Goal: Transaction & Acquisition: Purchase product/service

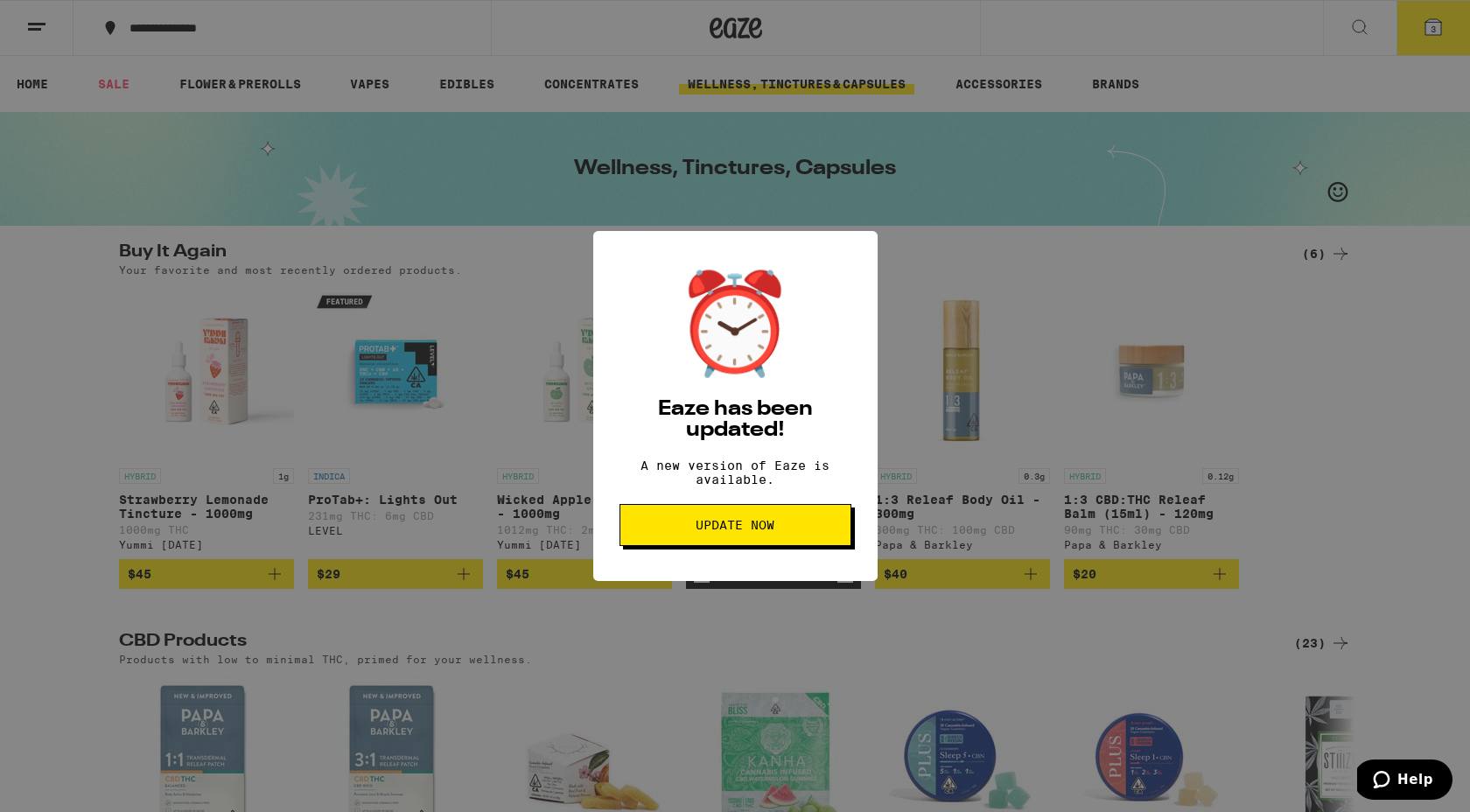
click at [685, 543] on button "Update Now" at bounding box center [735, 525] width 232 height 42
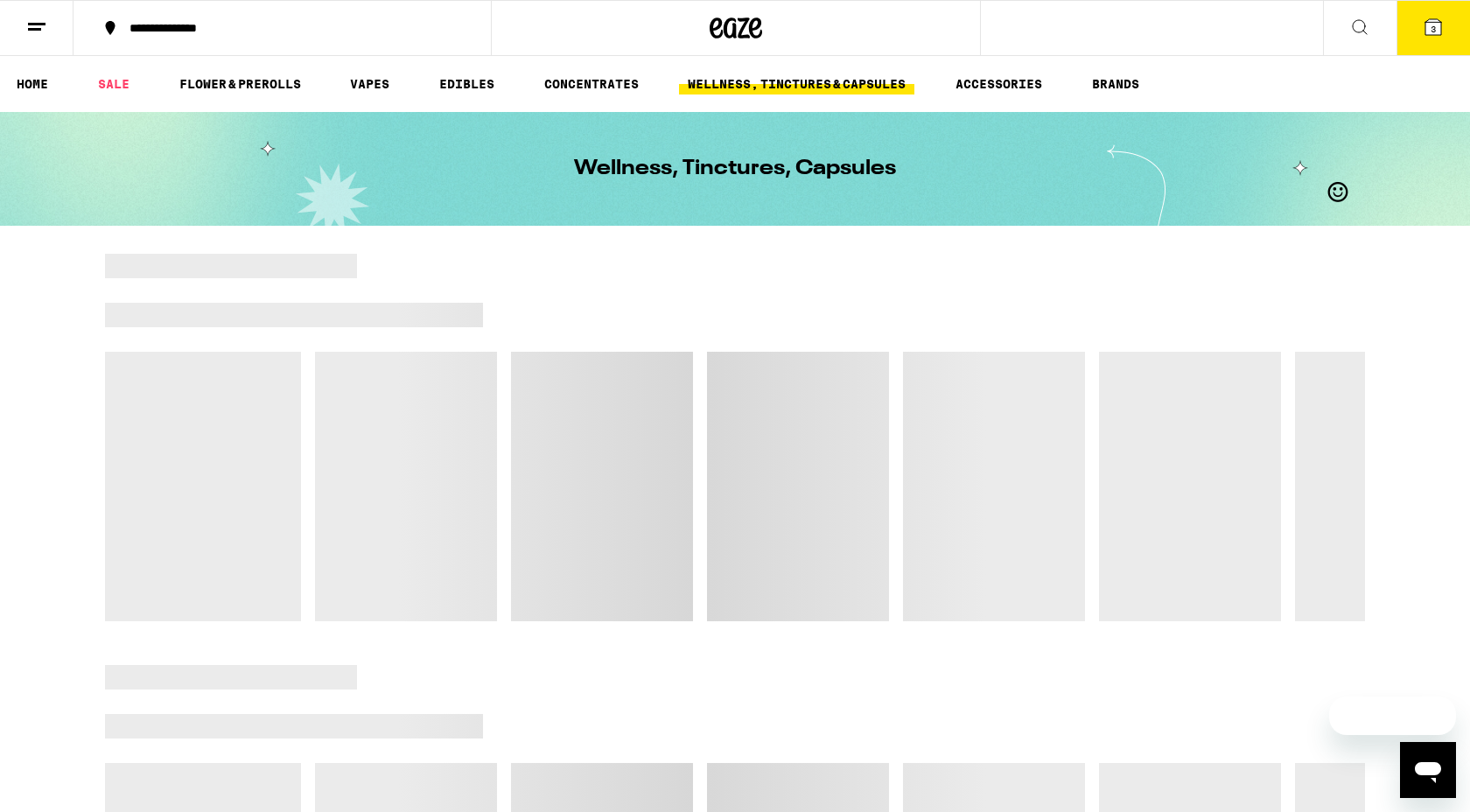
click at [116, 86] on link "SALE" at bounding box center [114, 84] width 49 height 21
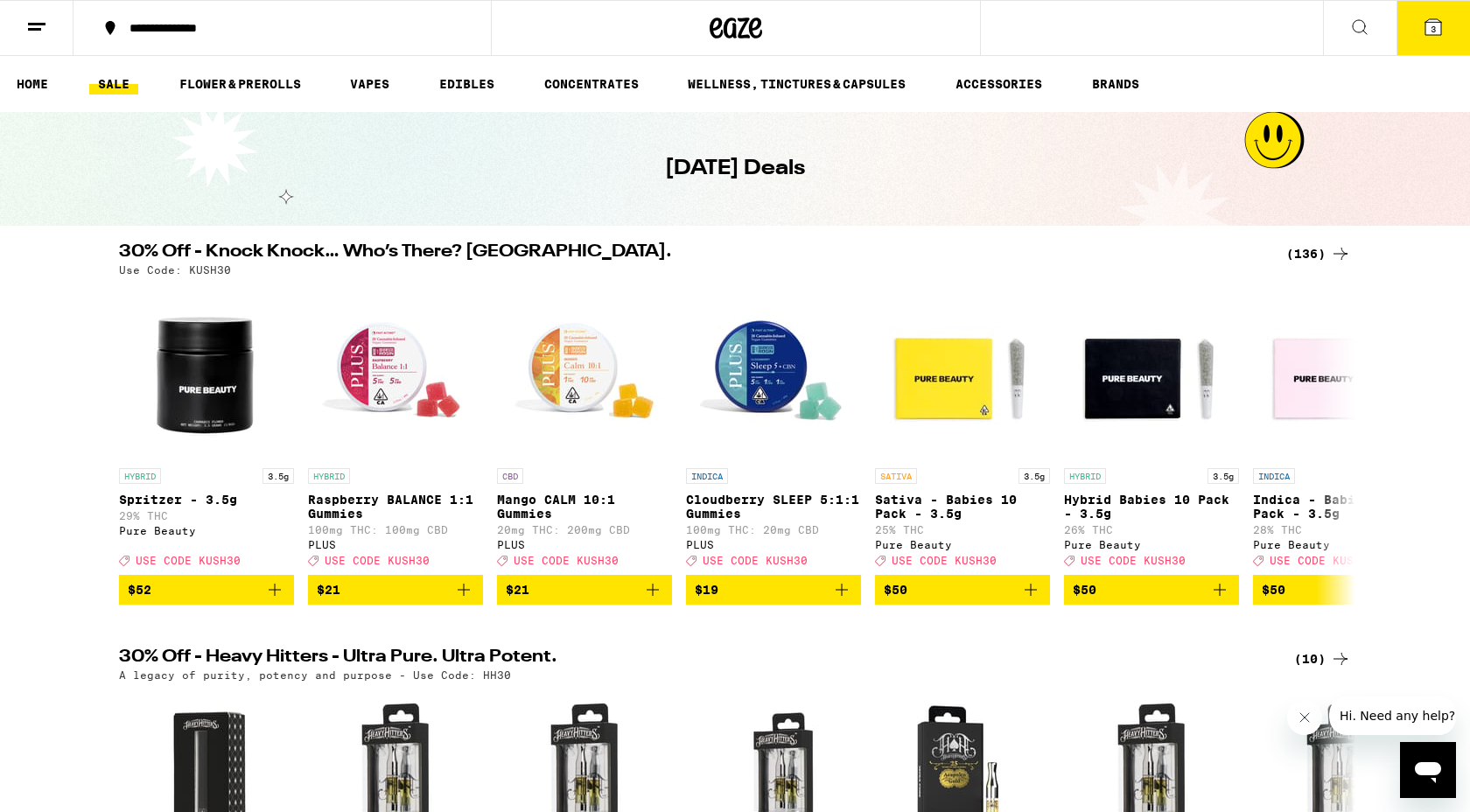
click at [1431, 21] on icon at bounding box center [1433, 27] width 16 height 16
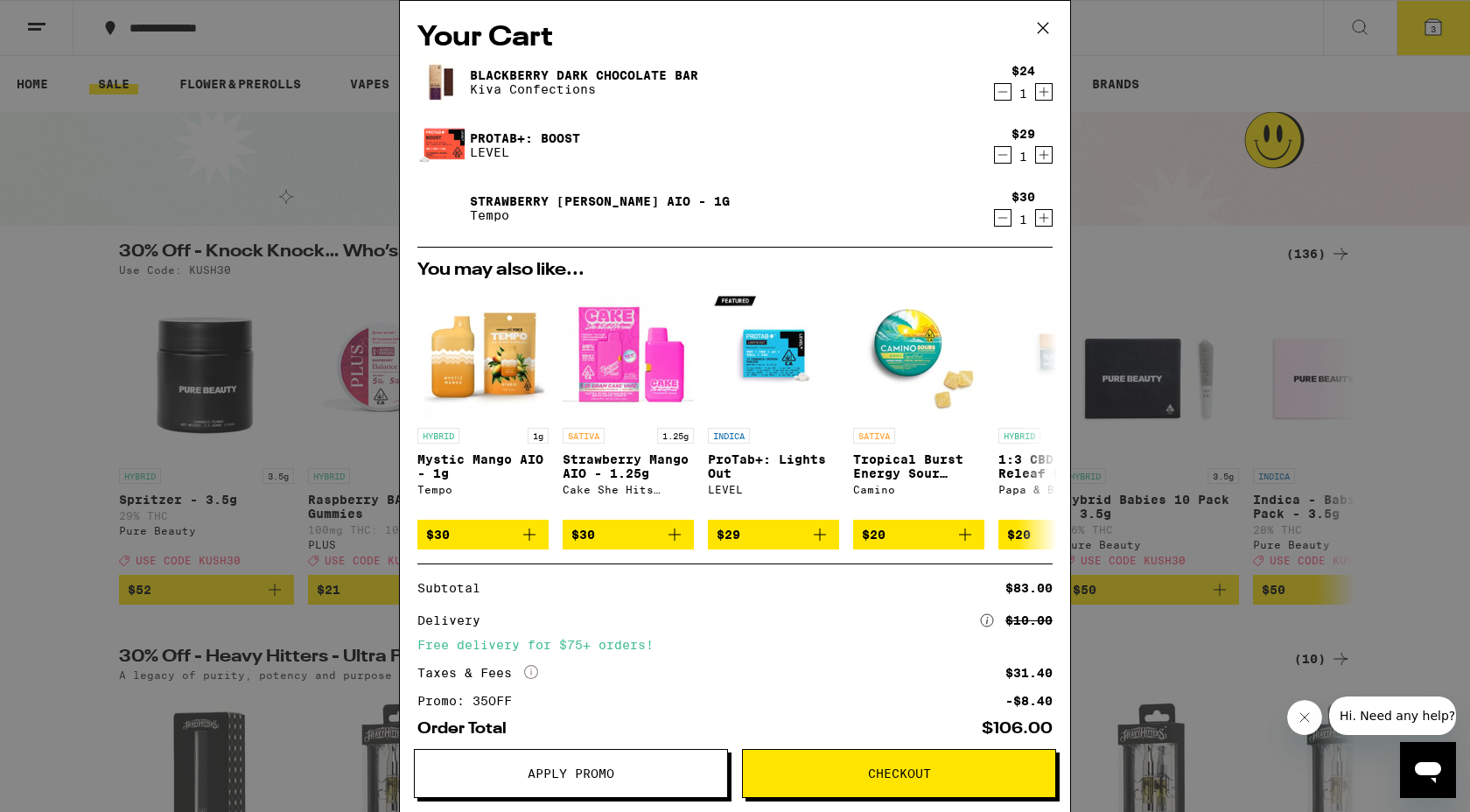
click at [1162, 226] on div "Your Cart Blackberry Dark Chocolate Bar Kiva Confections $24 1 Protab+: Boost L…" at bounding box center [735, 406] width 1470 height 812
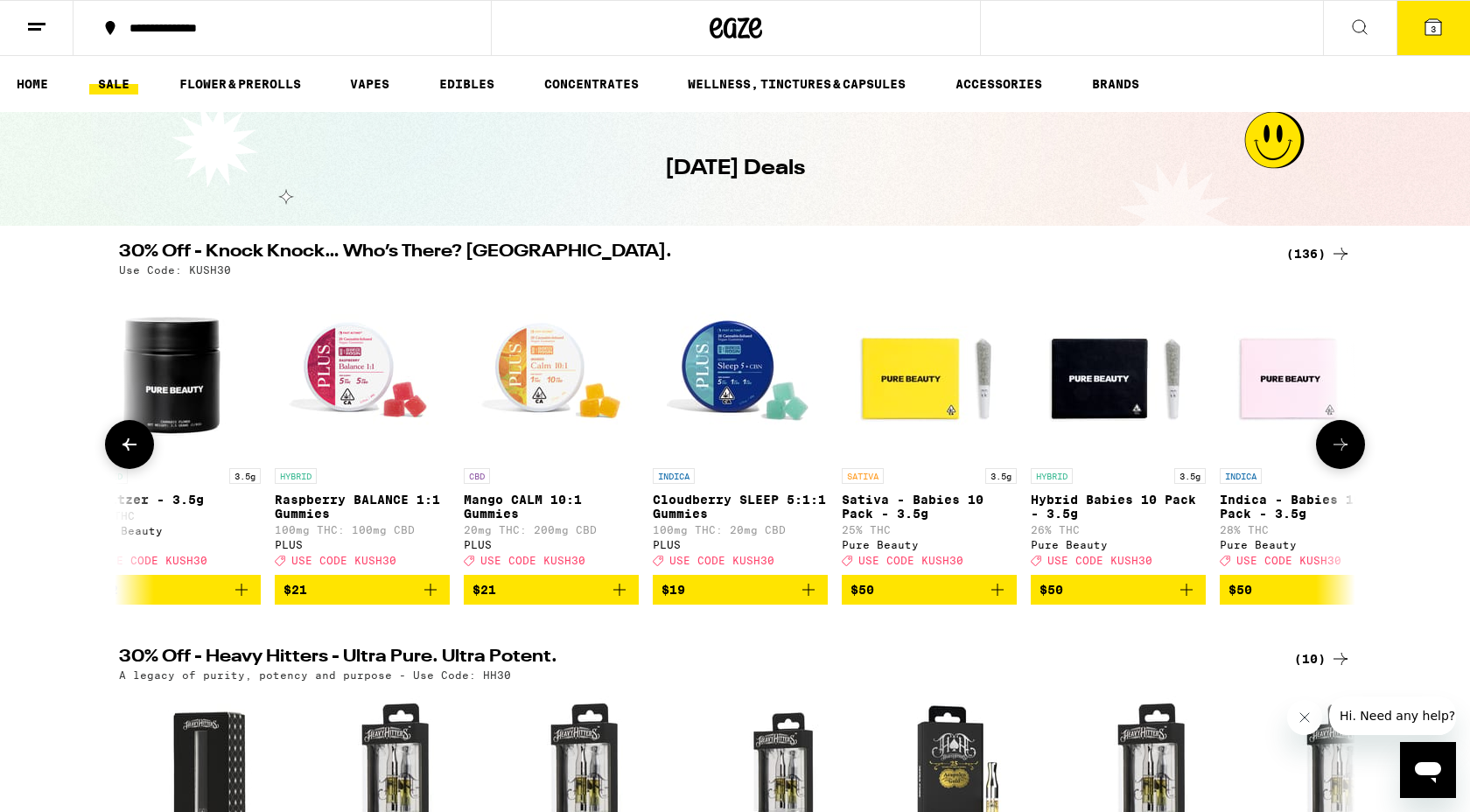
scroll to position [0, 40]
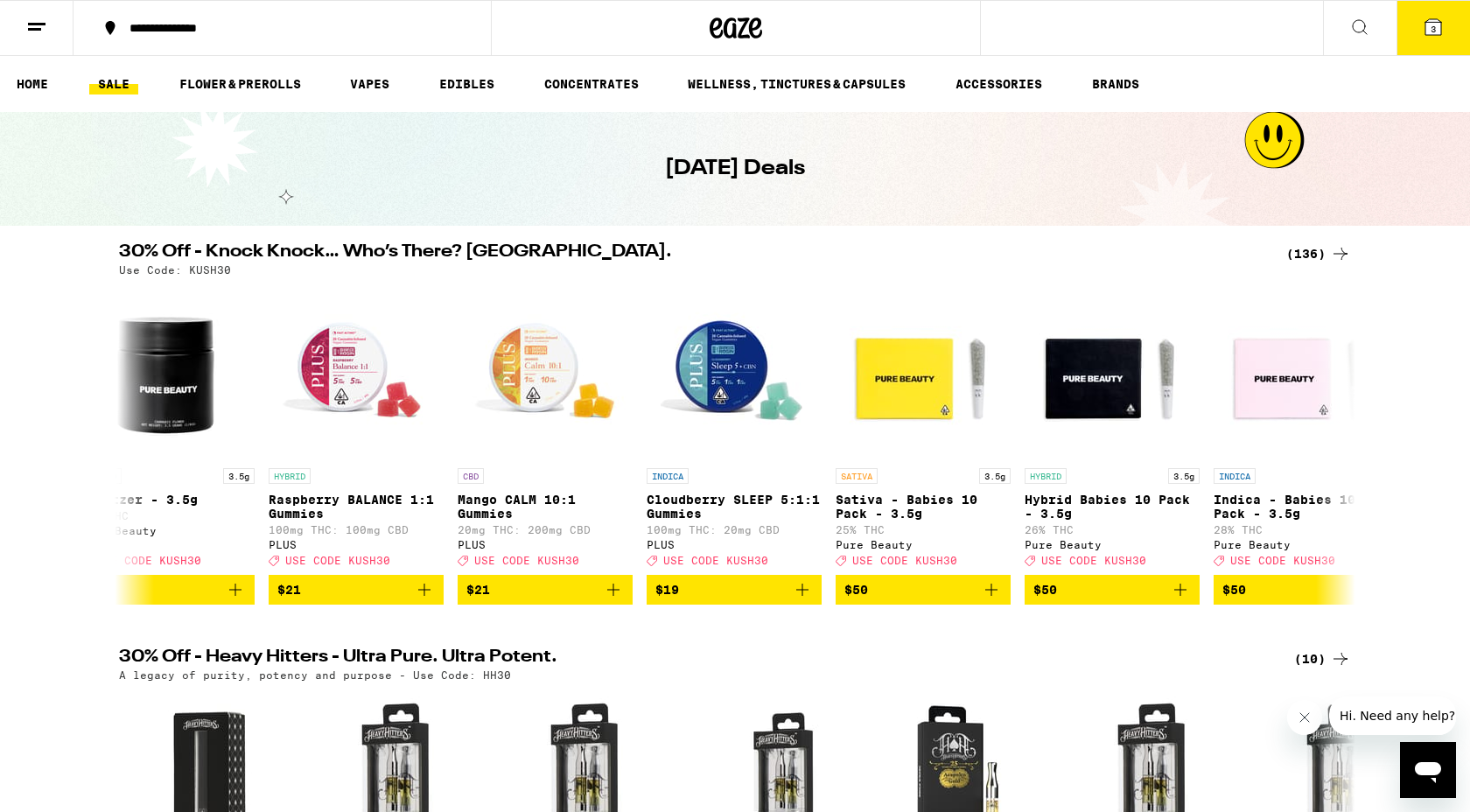
click at [1313, 252] on div "(136)" at bounding box center [1318, 254] width 64 height 21
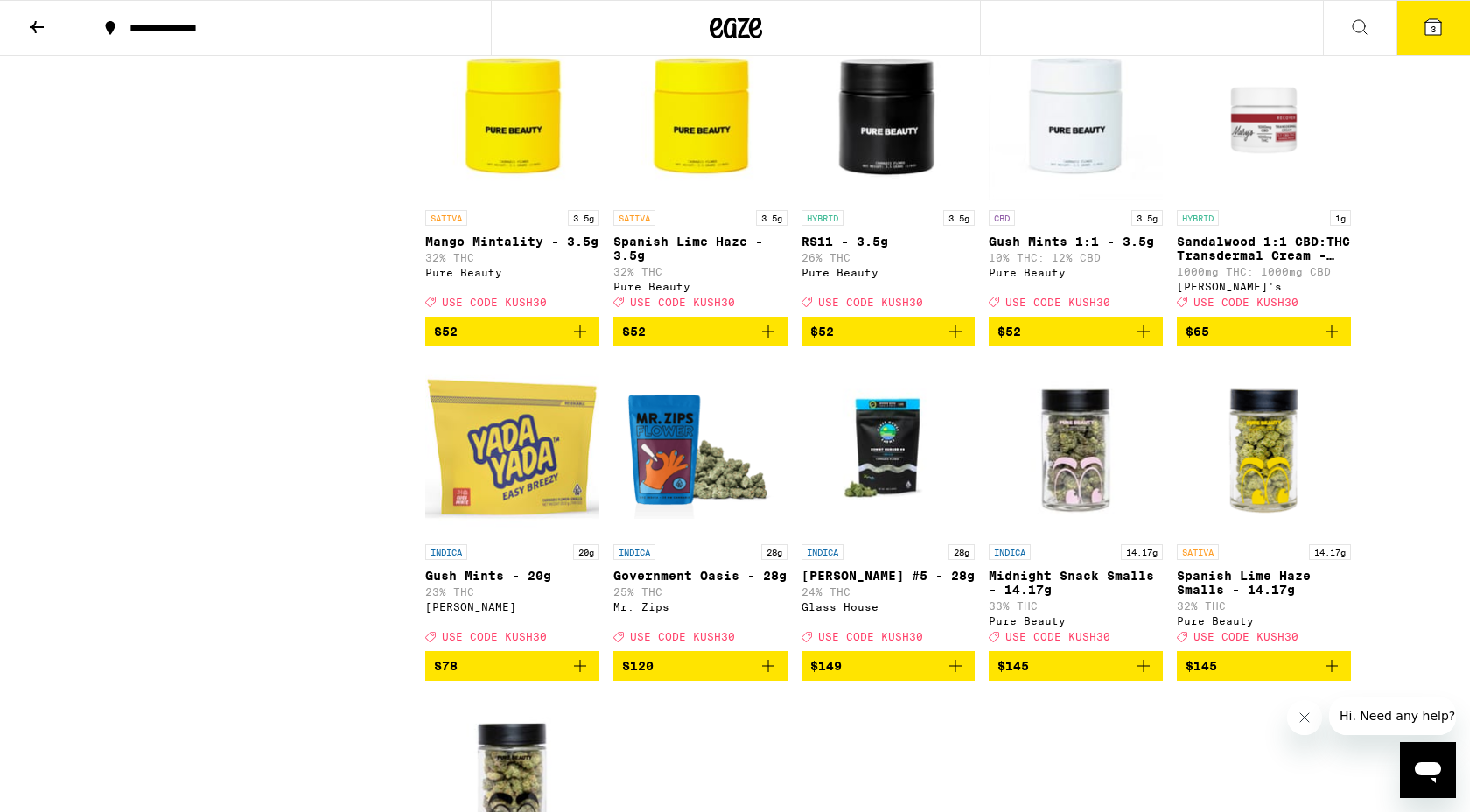
scroll to position [8573, 0]
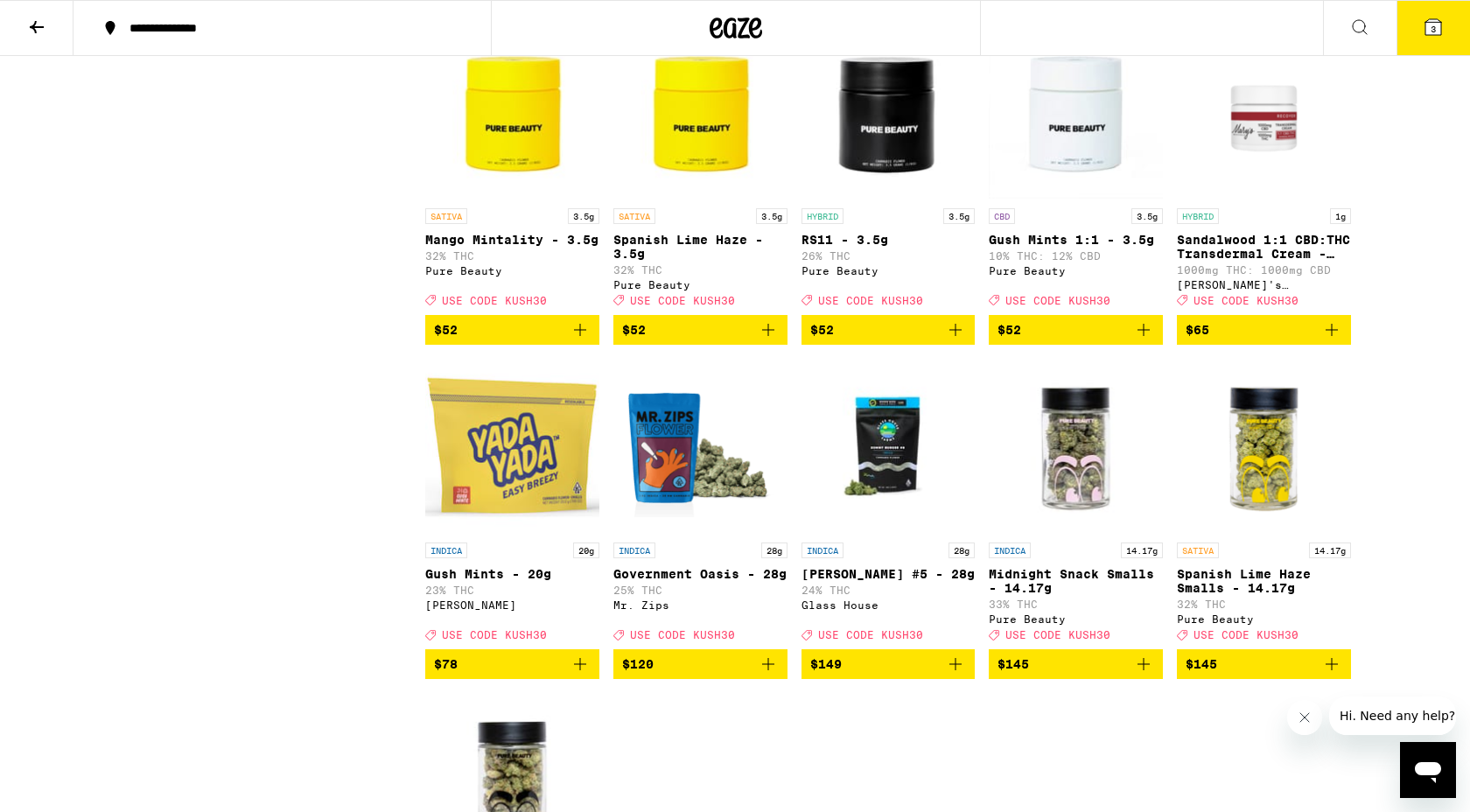
click at [1266, 199] on img "Open page for Sandalwood 1:1 CBD:THC Transdermal Cream - 1000mg from Mary's Med…" at bounding box center [1264, 112] width 174 height 175
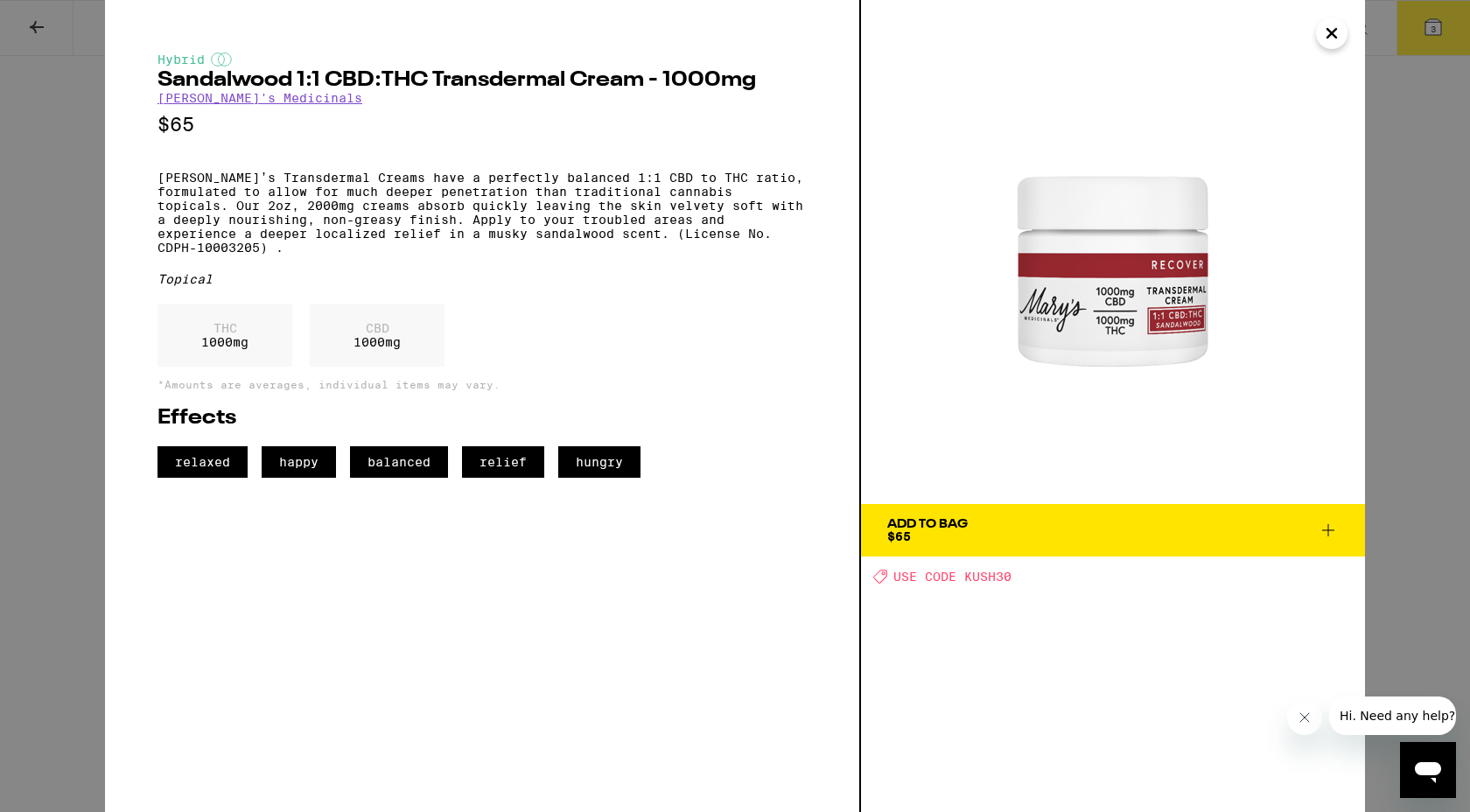
click at [1337, 32] on icon "Close" at bounding box center [1332, 33] width 21 height 27
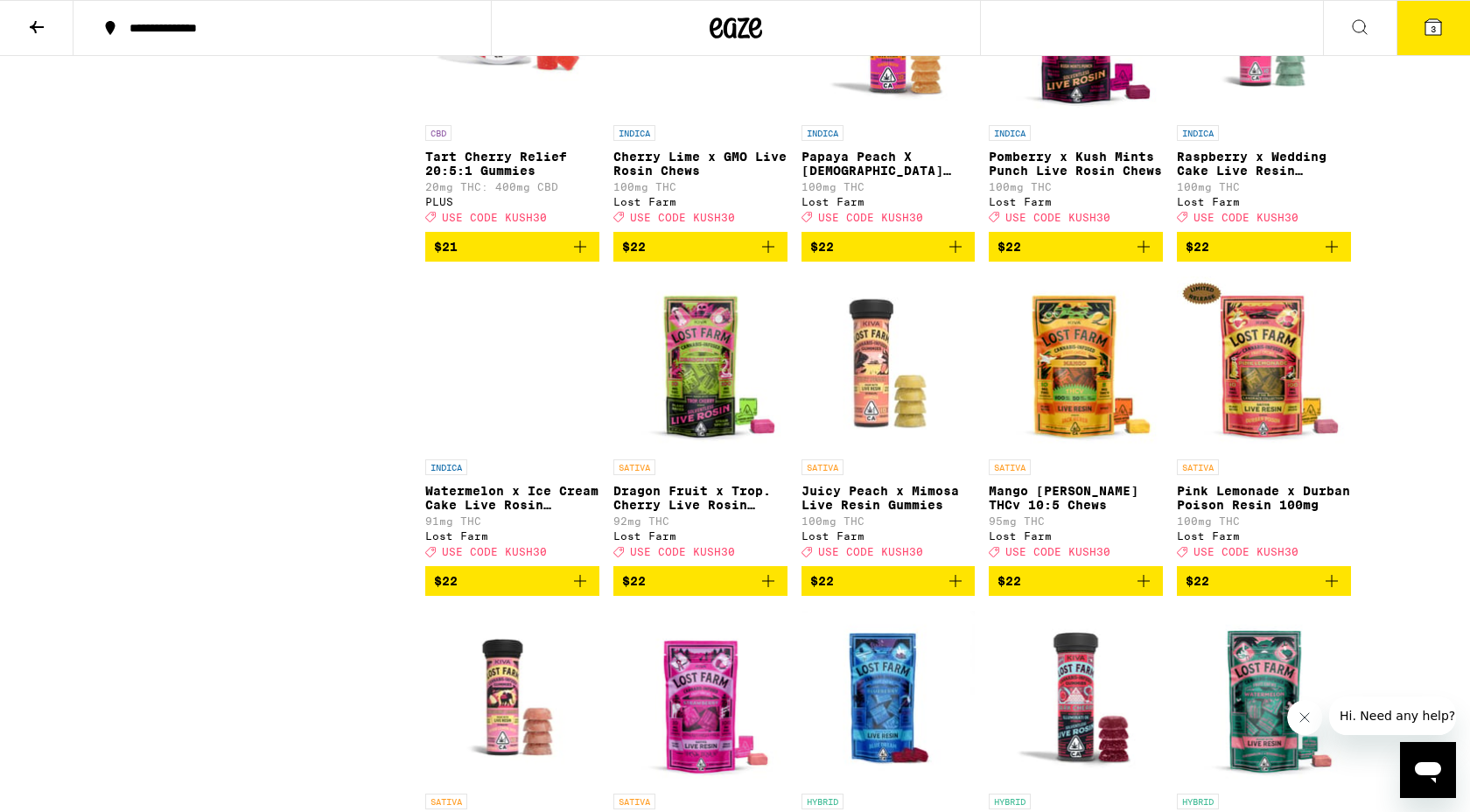
scroll to position [4778, 0]
